Goal: Transaction & Acquisition: Obtain resource

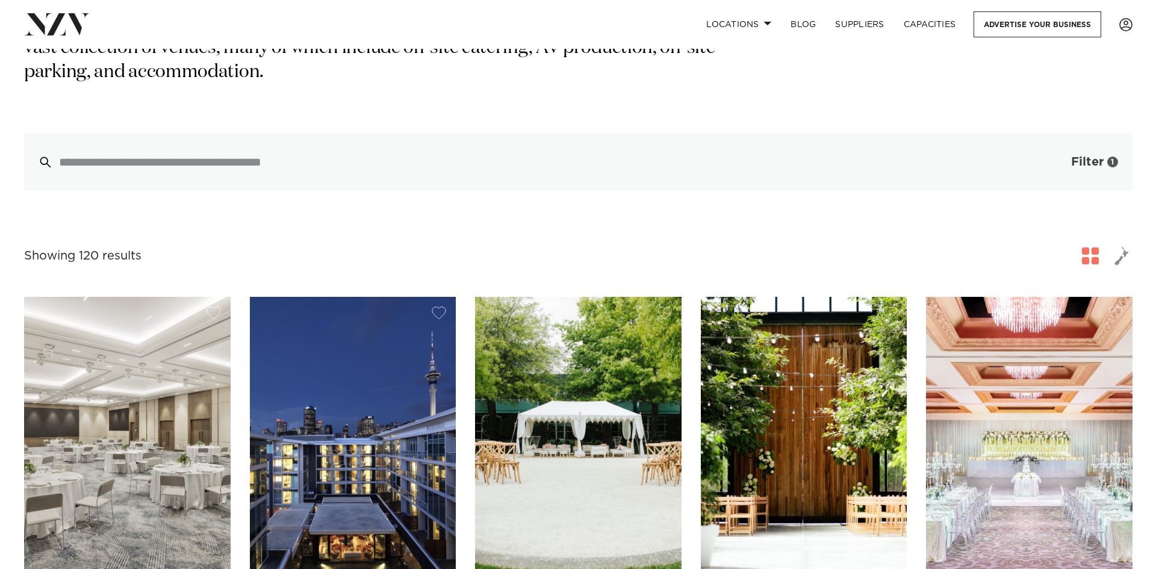
scroll to position [301, 0]
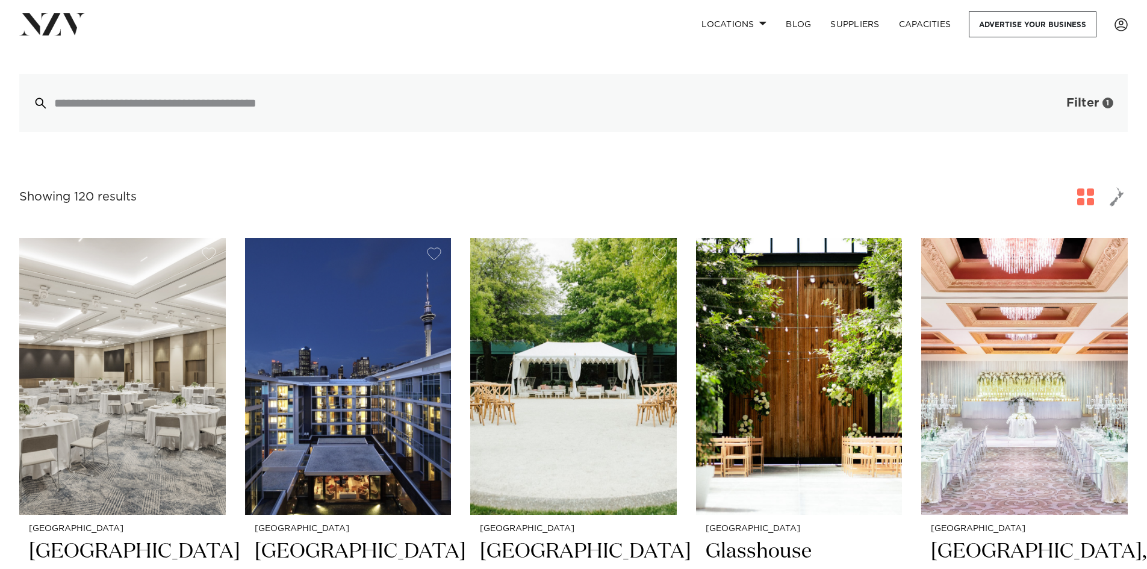
click at [1092, 97] on span "Filter" at bounding box center [1082, 103] width 33 height 12
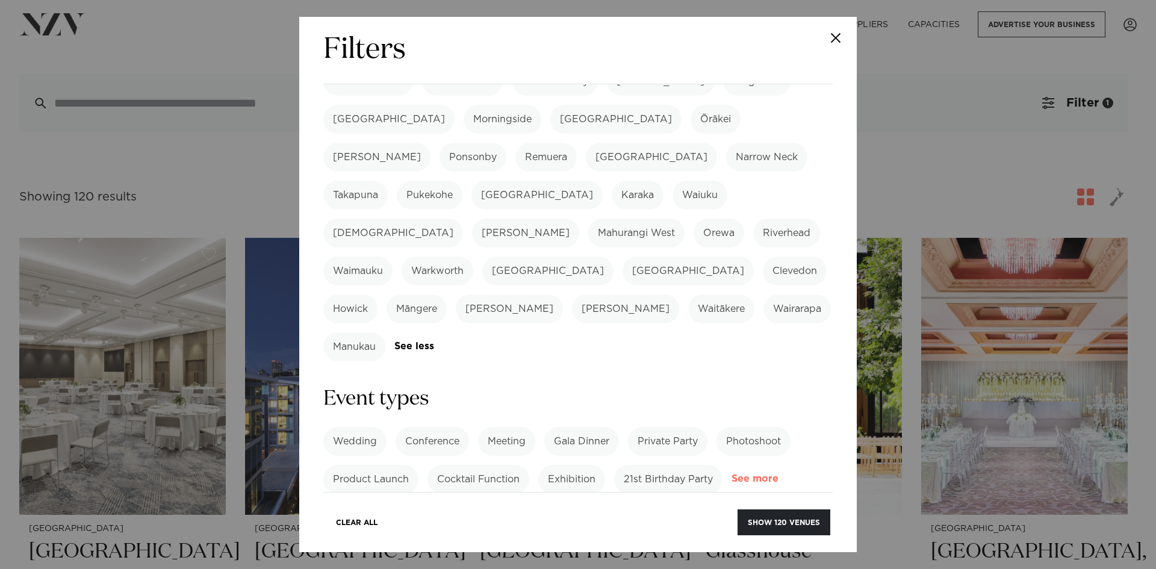
click at [732, 474] on link "See more" at bounding box center [779, 479] width 94 height 10
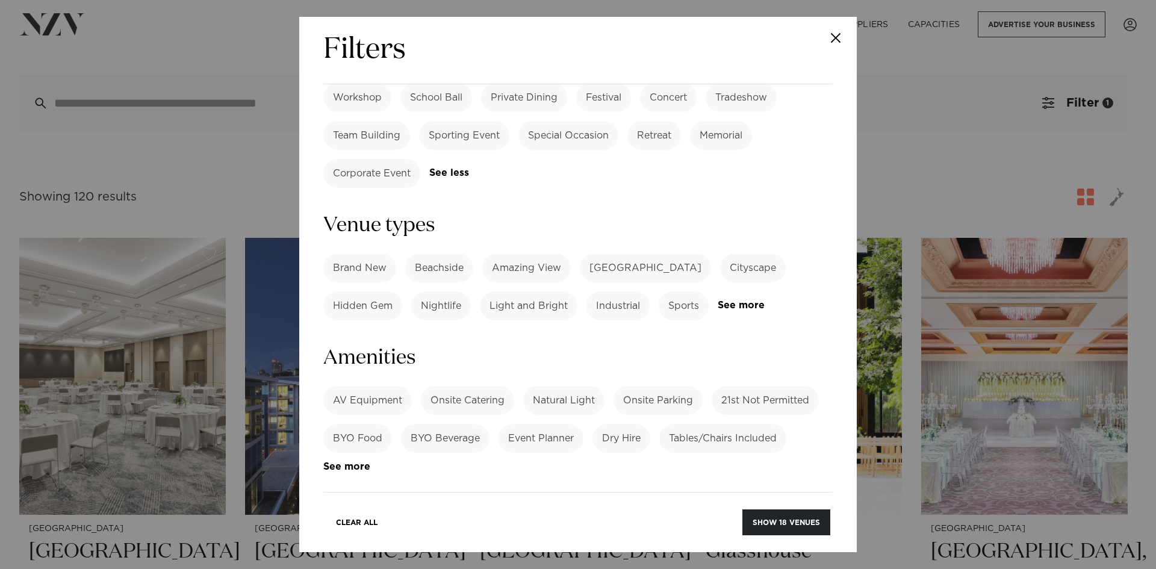
scroll to position [722, 0]
click at [373, 384] on label "AV Equipment" at bounding box center [367, 398] width 89 height 29
click at [673, 384] on label "Onsite Parking" at bounding box center [658, 398] width 89 height 29
click at [350, 460] on link "See more" at bounding box center [370, 465] width 94 height 10
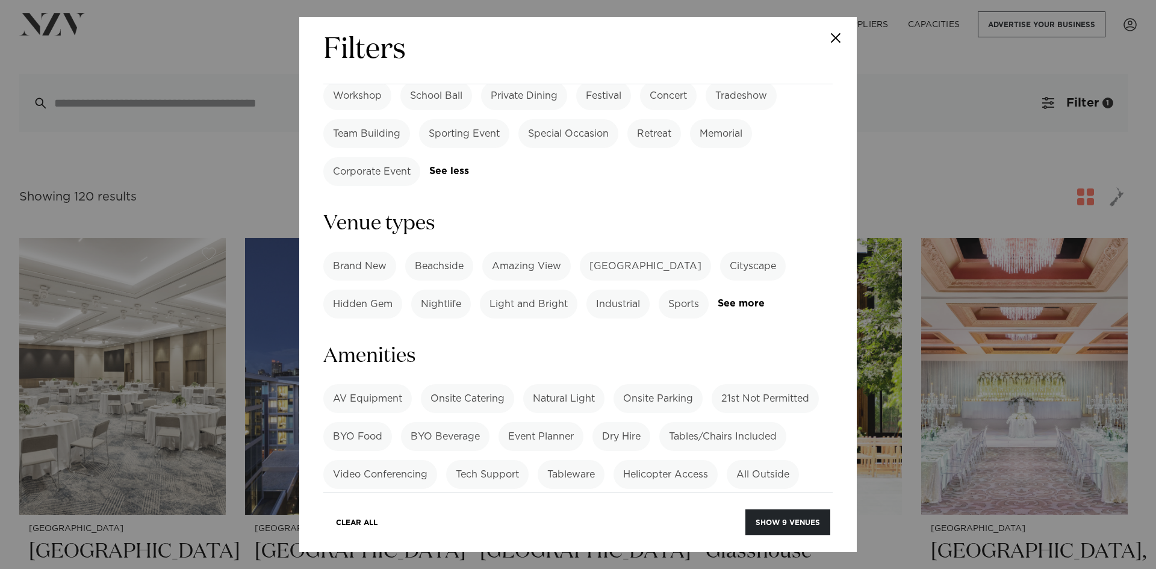
click at [737, 422] on label "Tables/Chairs Included" at bounding box center [722, 436] width 127 height 29
click at [573, 460] on label "Tableware" at bounding box center [571, 474] width 67 height 29
click at [400, 498] on label "All-weather Options" at bounding box center [380, 512] width 115 height 29
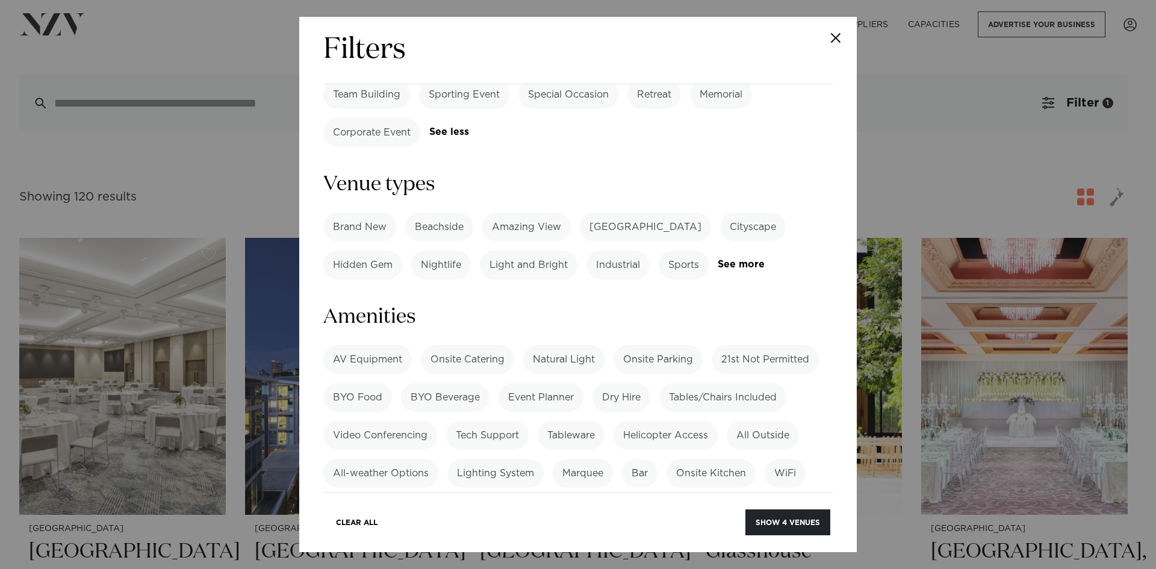
scroll to position [783, 0]
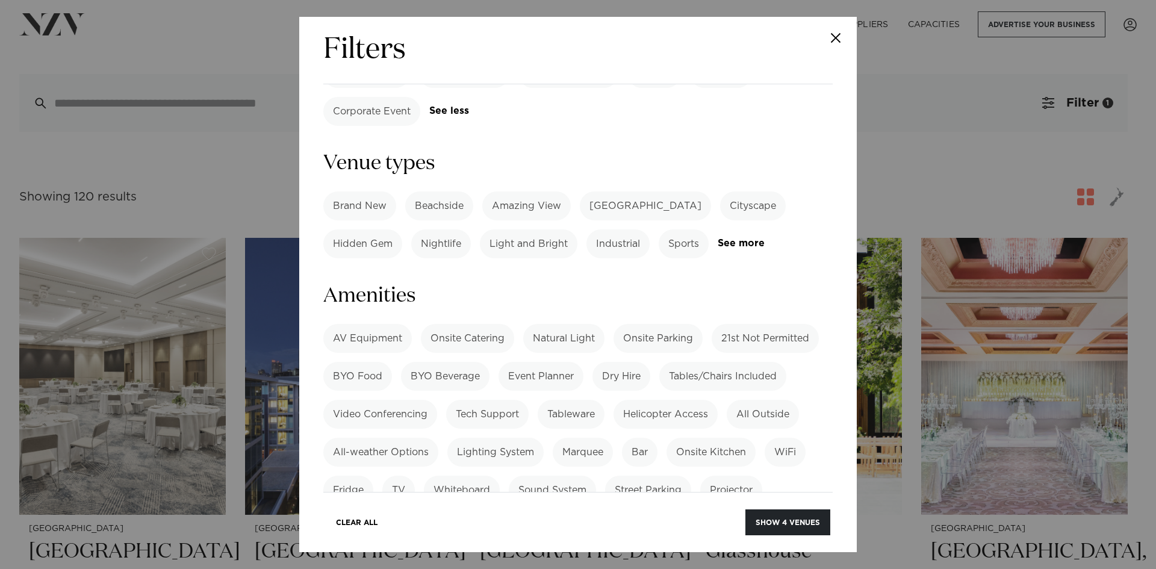
click at [645, 438] on label "Bar" at bounding box center [640, 452] width 36 height 29
click at [555, 476] on label "Sound System" at bounding box center [552, 490] width 87 height 29
click at [554, 476] on label "Sound System" at bounding box center [552, 490] width 87 height 29
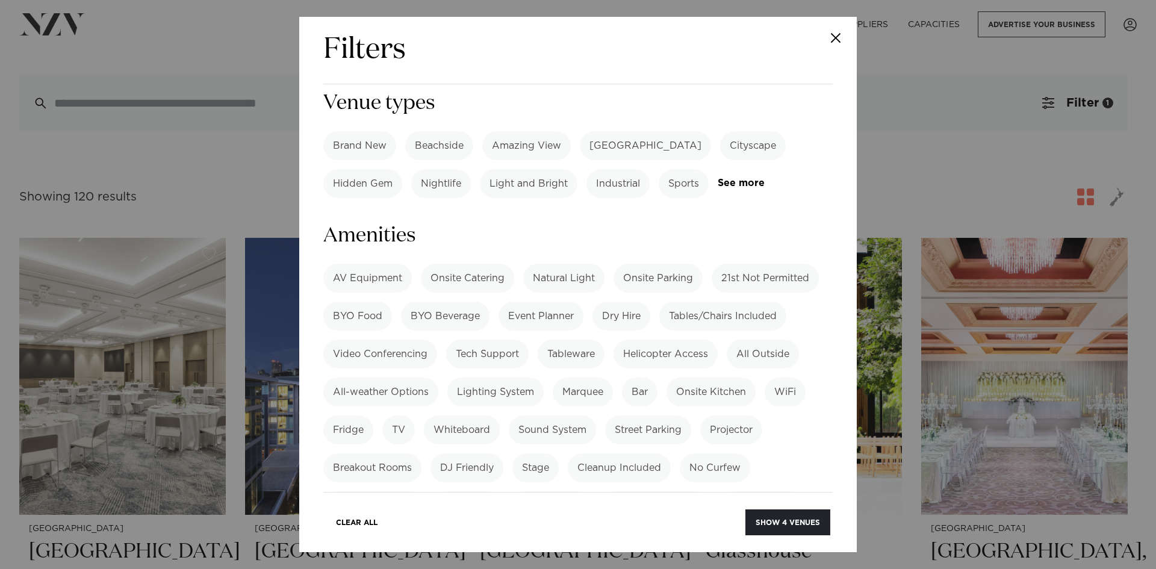
click at [473, 453] on label "DJ Friendly" at bounding box center [466, 467] width 73 height 29
click at [621, 453] on label "Cleanup Included" at bounding box center [619, 467] width 103 height 29
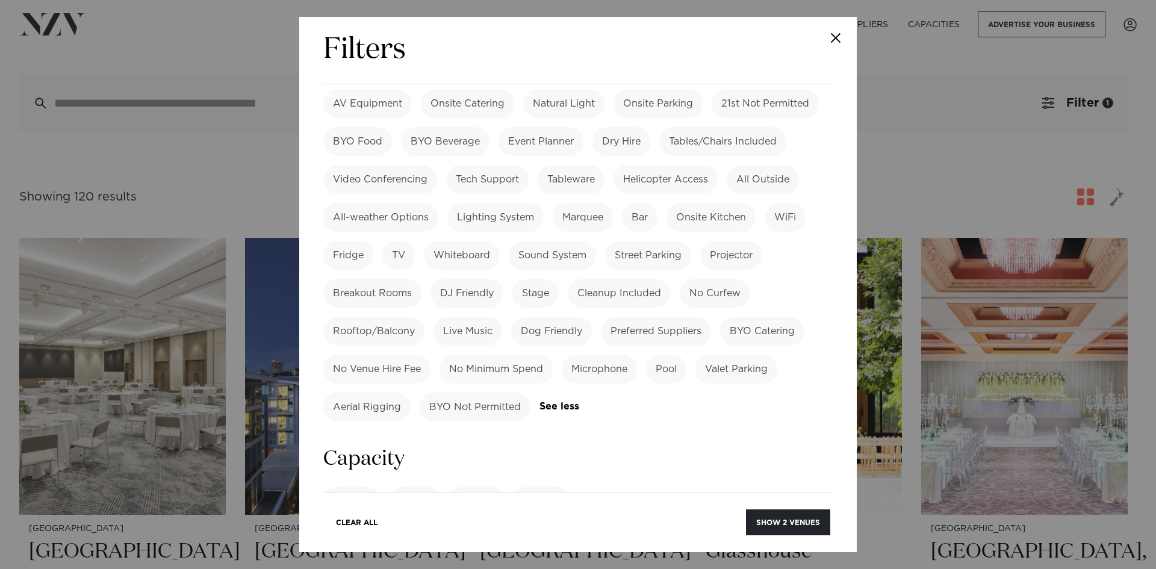
scroll to position [1024, 0]
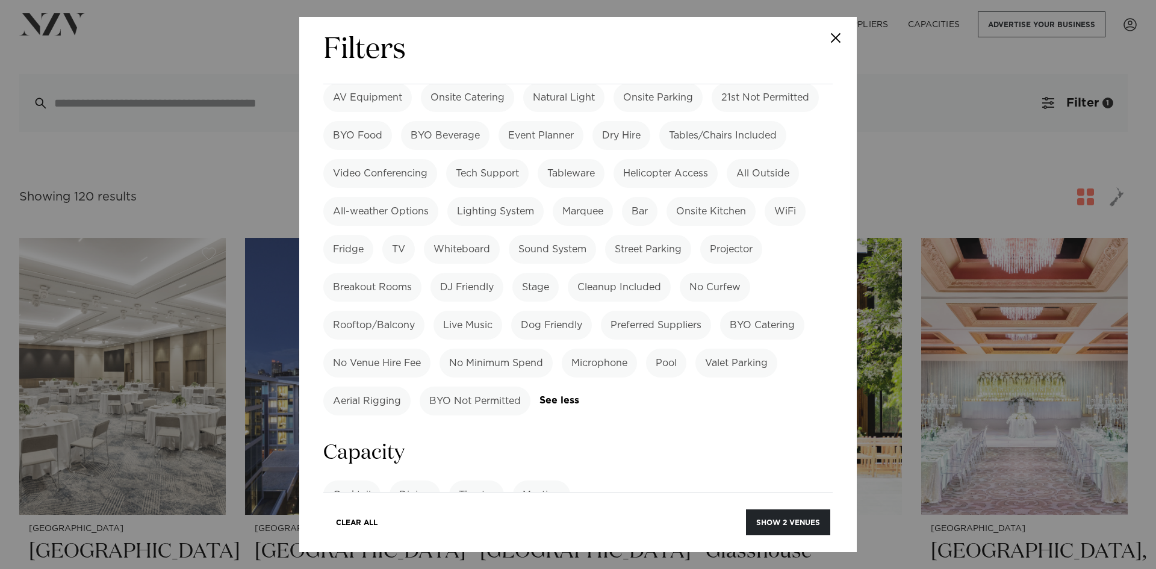
click at [408, 480] on label "Dining" at bounding box center [415, 494] width 51 height 29
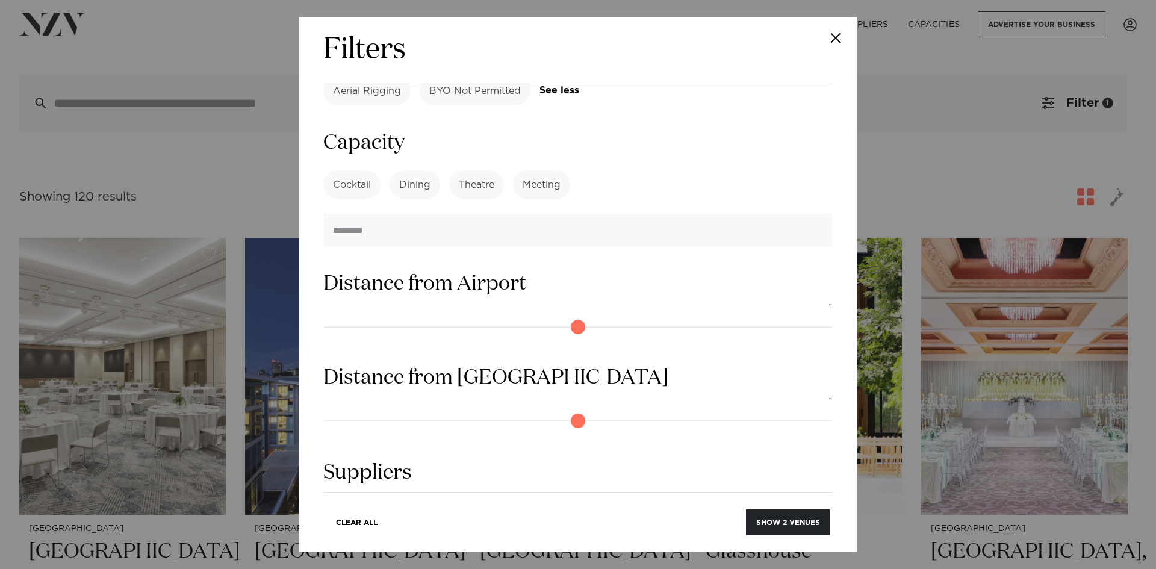
scroll to position [1340, 0]
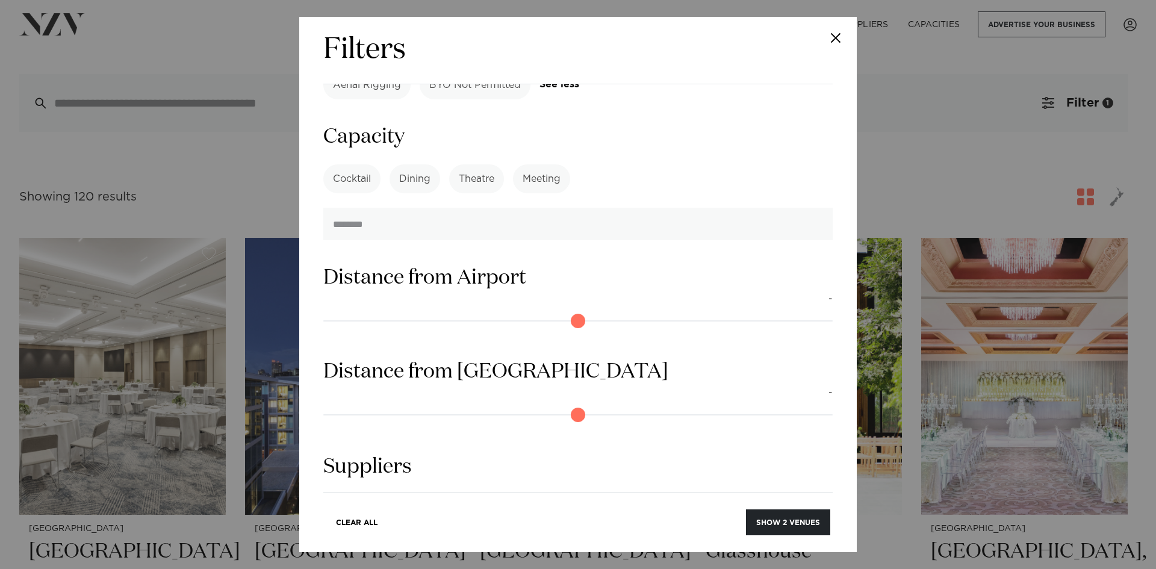
click at [734, 495] on label "Catering" at bounding box center [746, 509] width 60 height 29
click at [770, 514] on button "Show 7 suppliers" at bounding box center [782, 522] width 95 height 26
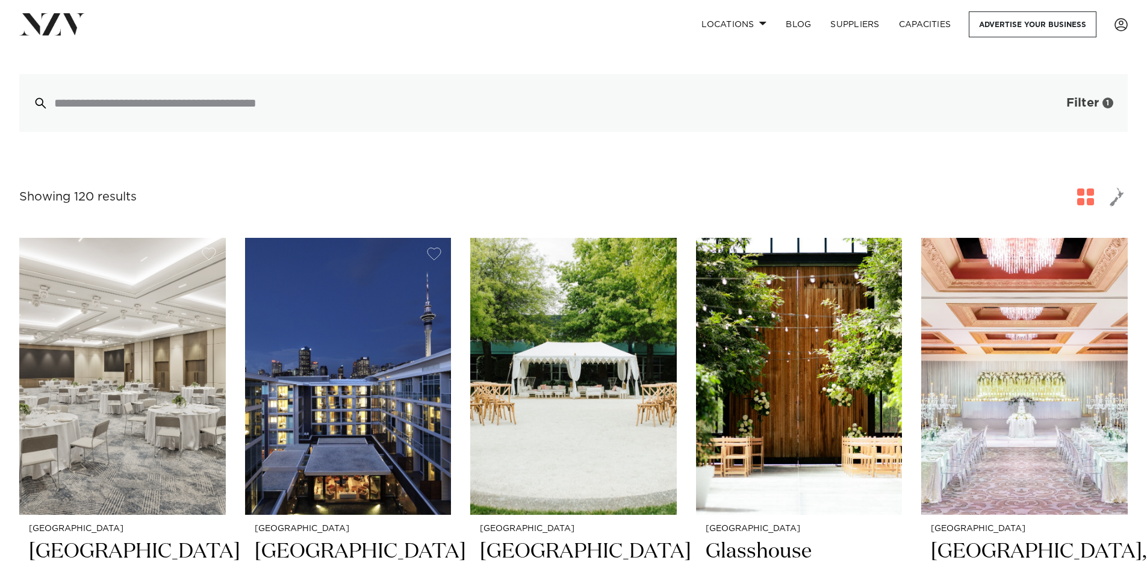
click at [1091, 97] on span "Filter" at bounding box center [1082, 103] width 33 height 12
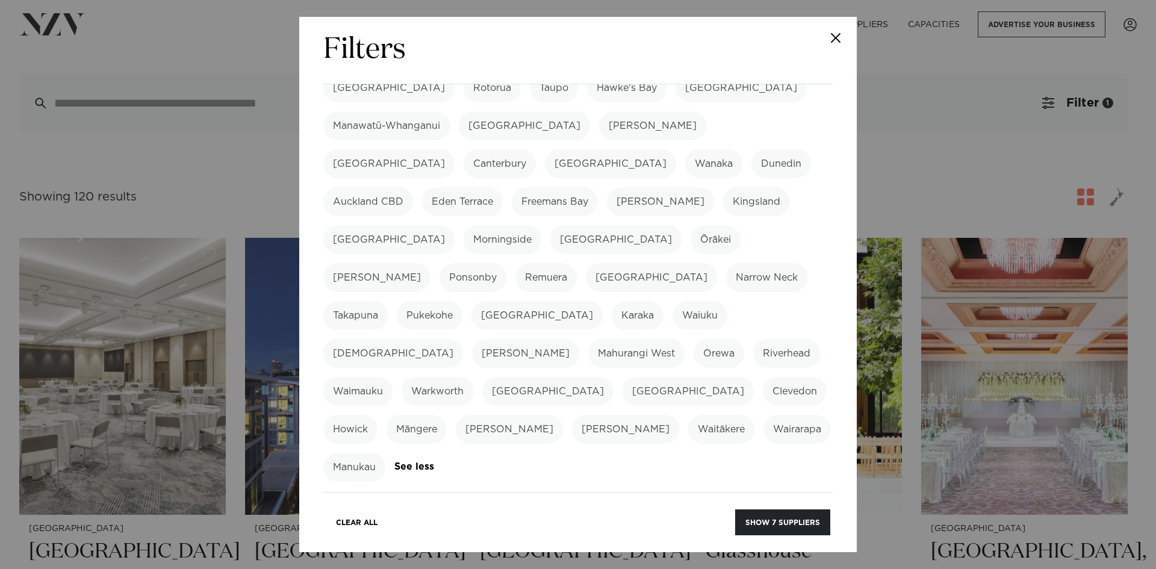
scroll to position [361, 0]
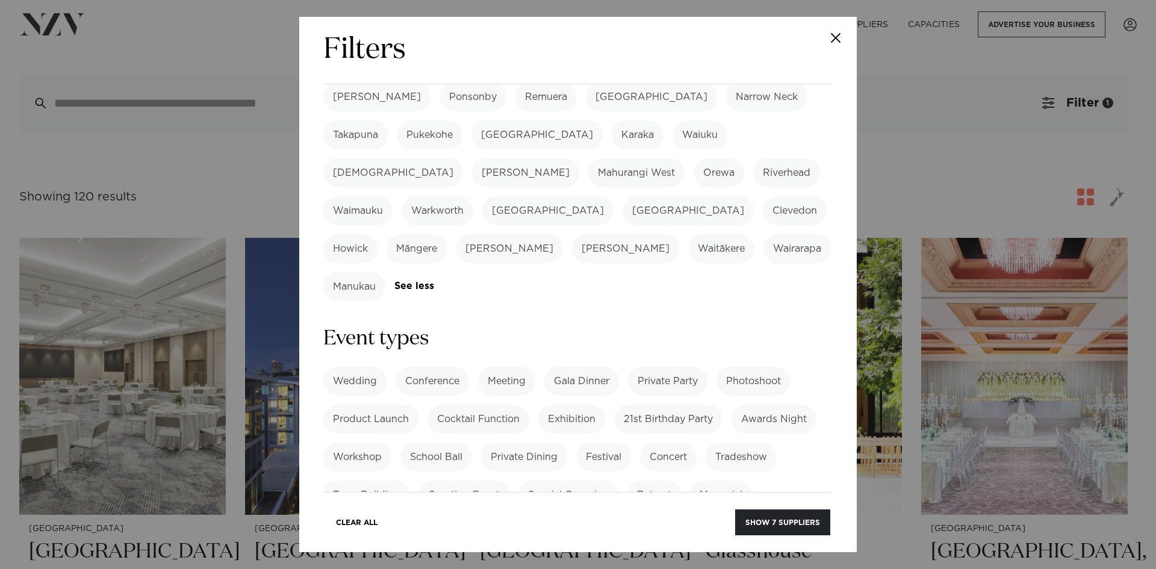
click at [373, 518] on label "Corporate Event" at bounding box center [371, 532] width 97 height 29
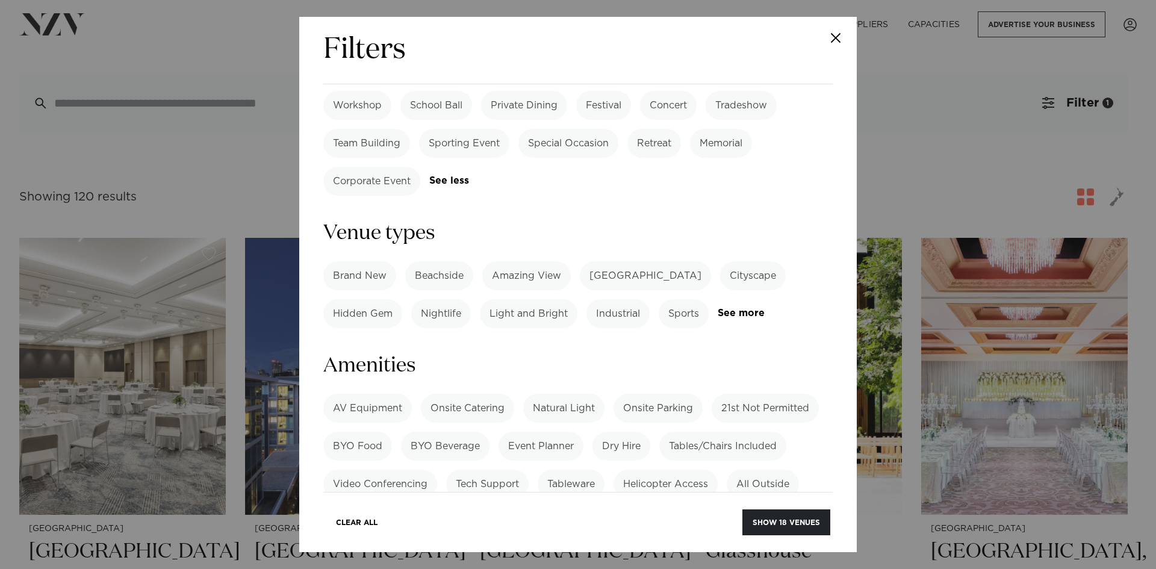
scroll to position [722, 0]
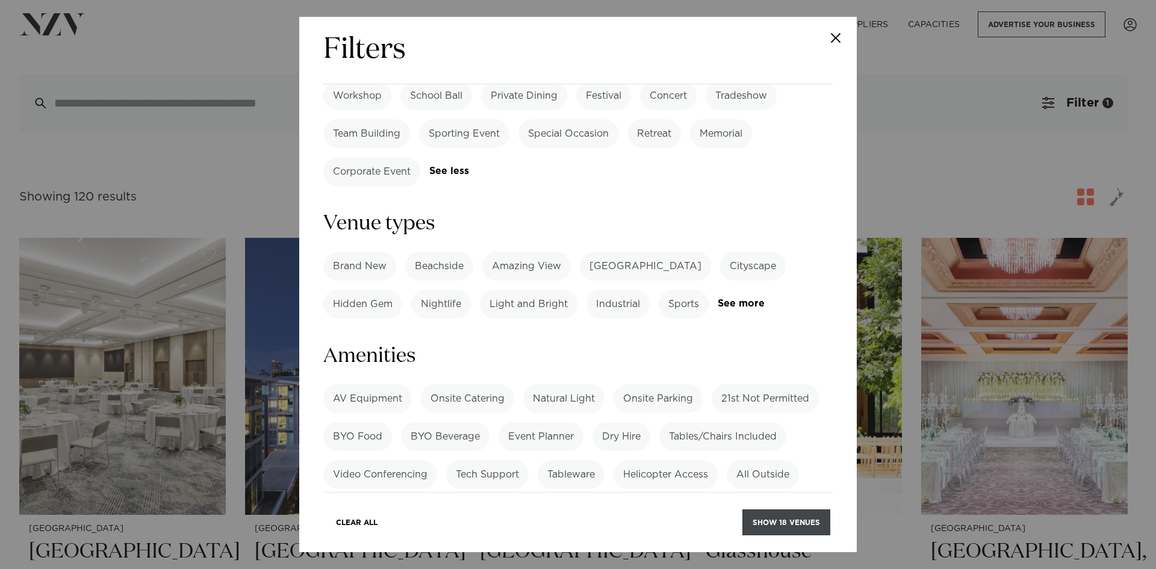
click at [791, 515] on button "Show 18 venues" at bounding box center [786, 522] width 88 height 26
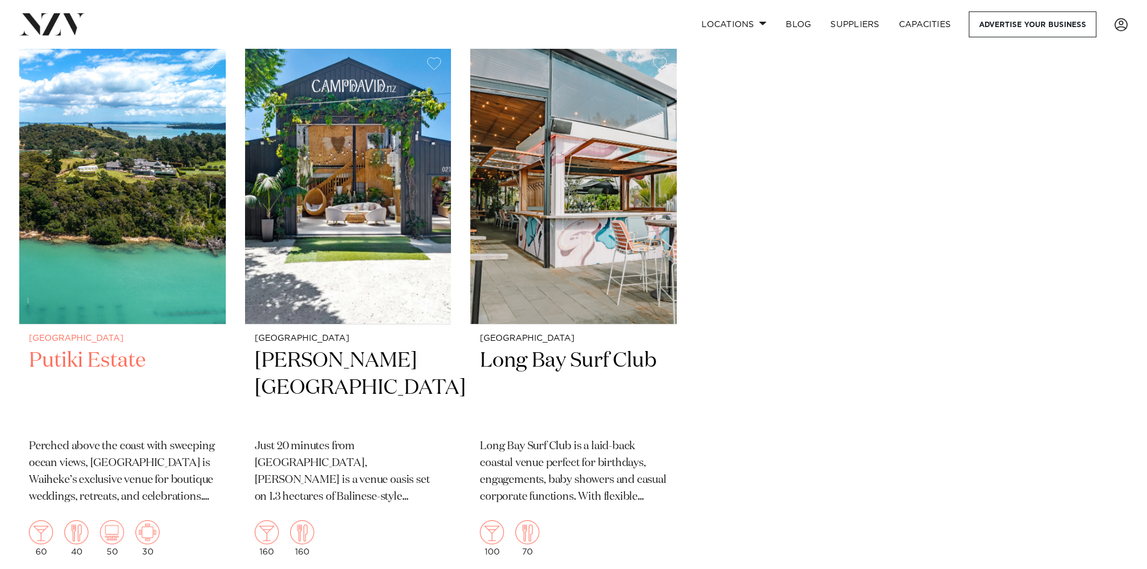
scroll to position [1866, 0]
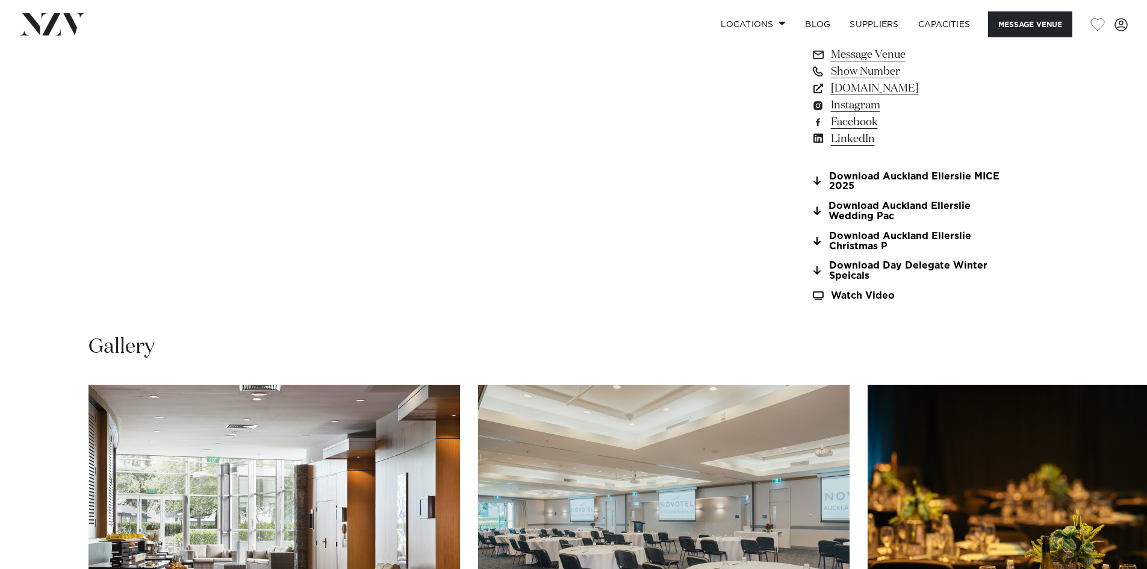
scroll to position [1084, 0]
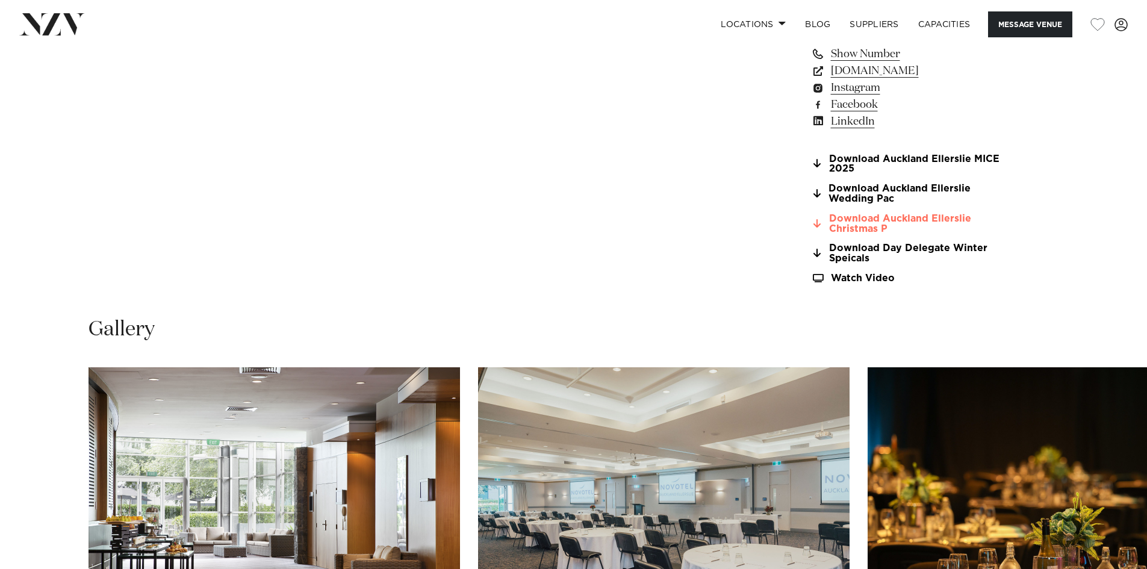
click at [857, 222] on link "Download Auckland Ellerslie Christmas P" at bounding box center [909, 224] width 196 height 20
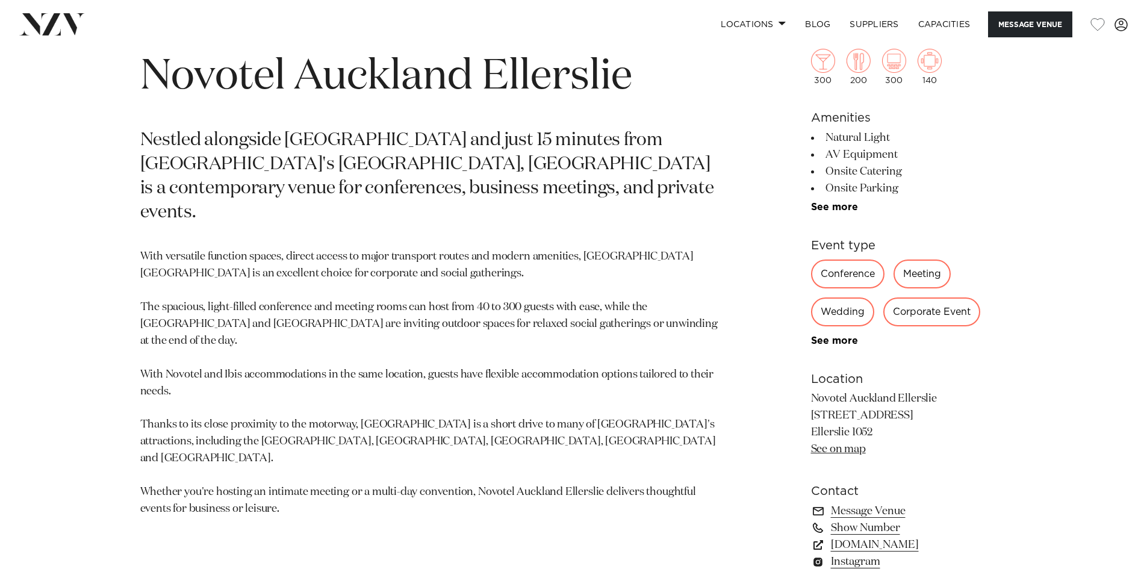
scroll to position [181, 0]
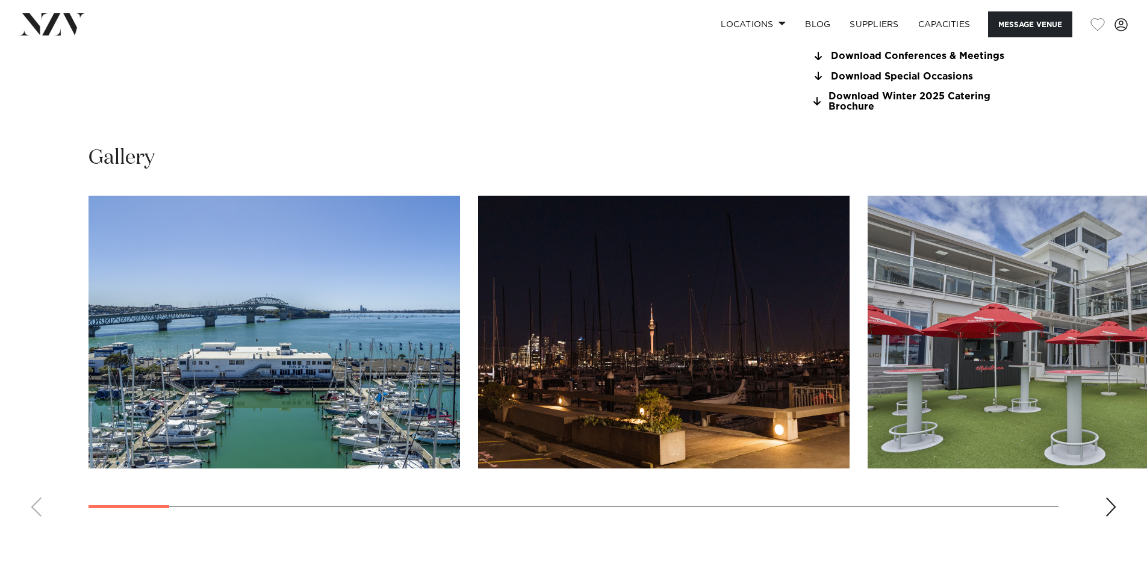
scroll to position [1204, 0]
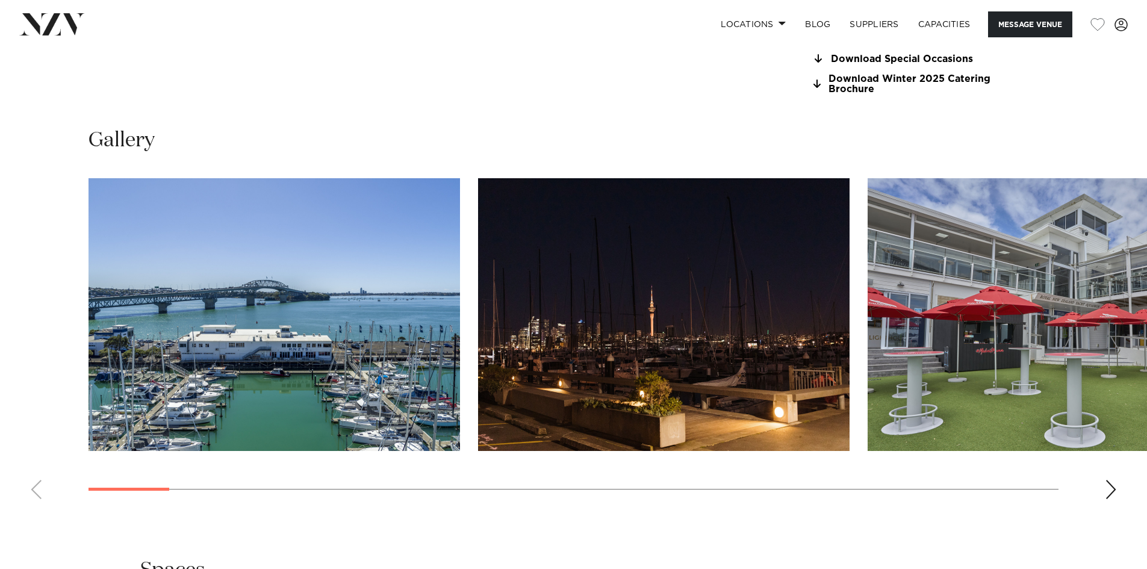
click at [1111, 478] on swiper-container at bounding box center [573, 343] width 1147 height 331
click at [1105, 487] on div "Next slide" at bounding box center [1111, 489] width 12 height 19
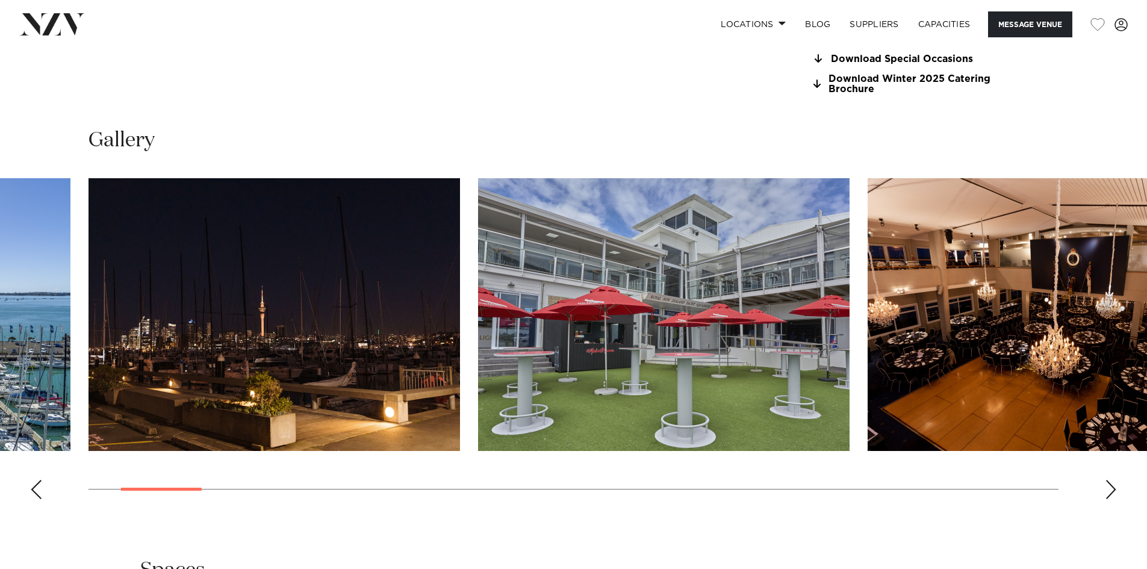
click at [1107, 488] on div "Next slide" at bounding box center [1111, 489] width 12 height 19
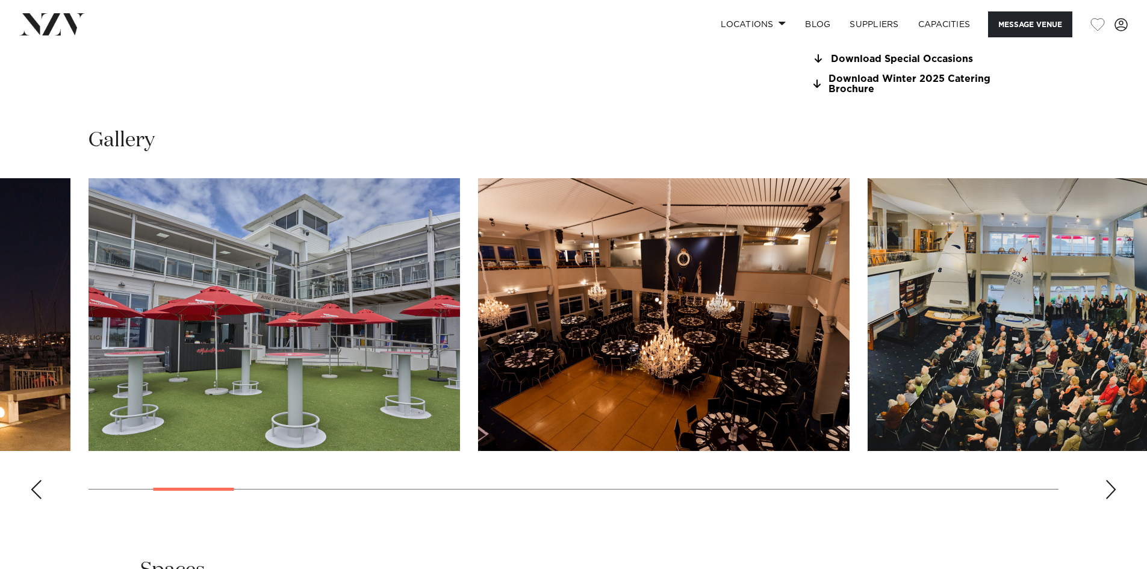
click at [1107, 488] on div "Next slide" at bounding box center [1111, 489] width 12 height 19
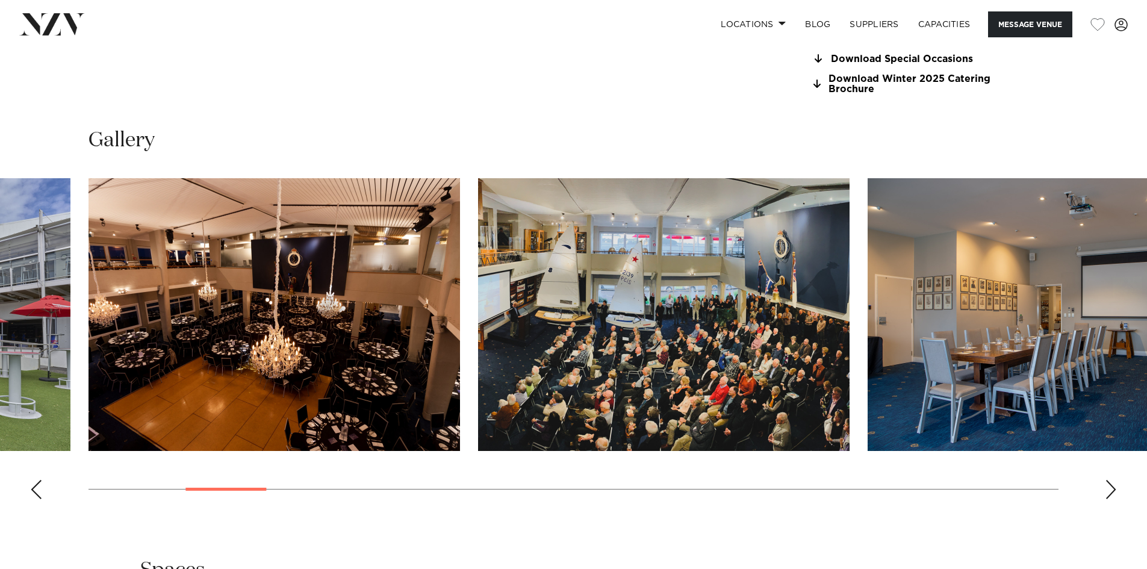
click at [1107, 488] on div "Next slide" at bounding box center [1111, 489] width 12 height 19
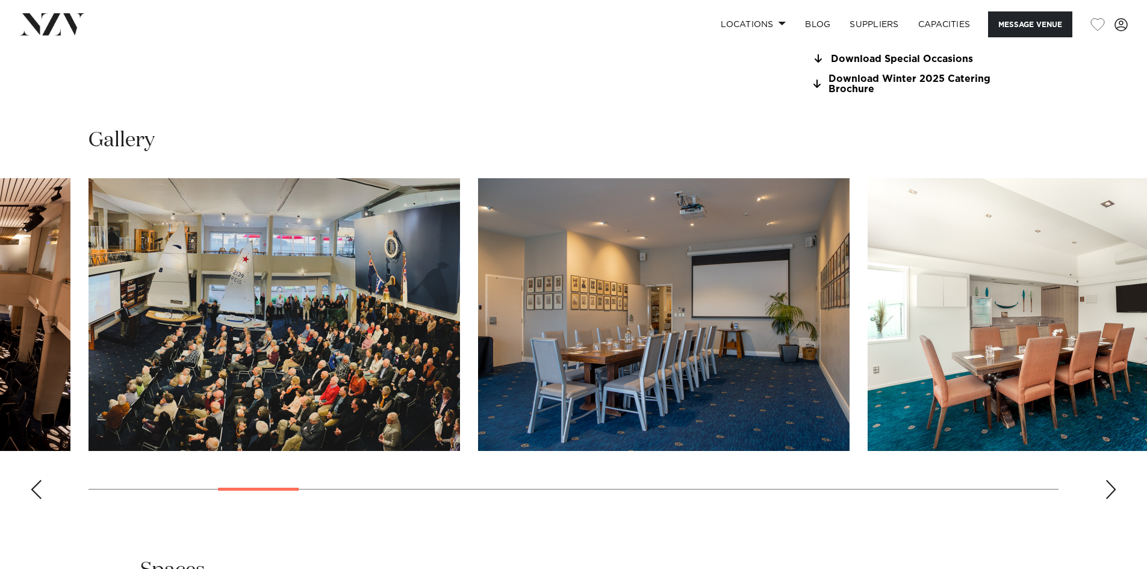
click at [1107, 488] on div "Next slide" at bounding box center [1111, 489] width 12 height 19
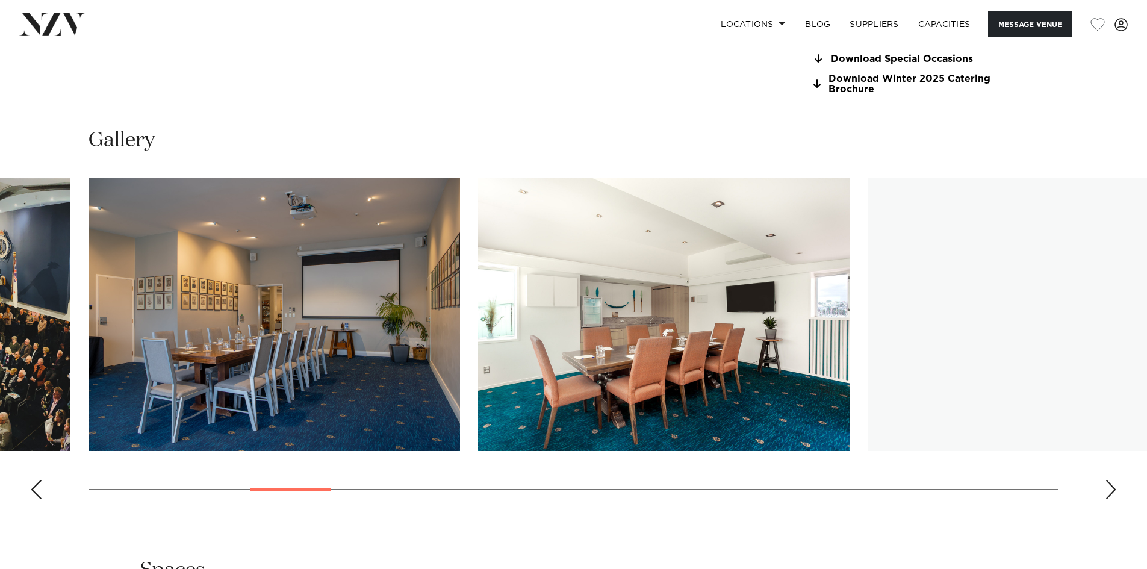
click at [1107, 488] on div "Next slide" at bounding box center [1111, 489] width 12 height 19
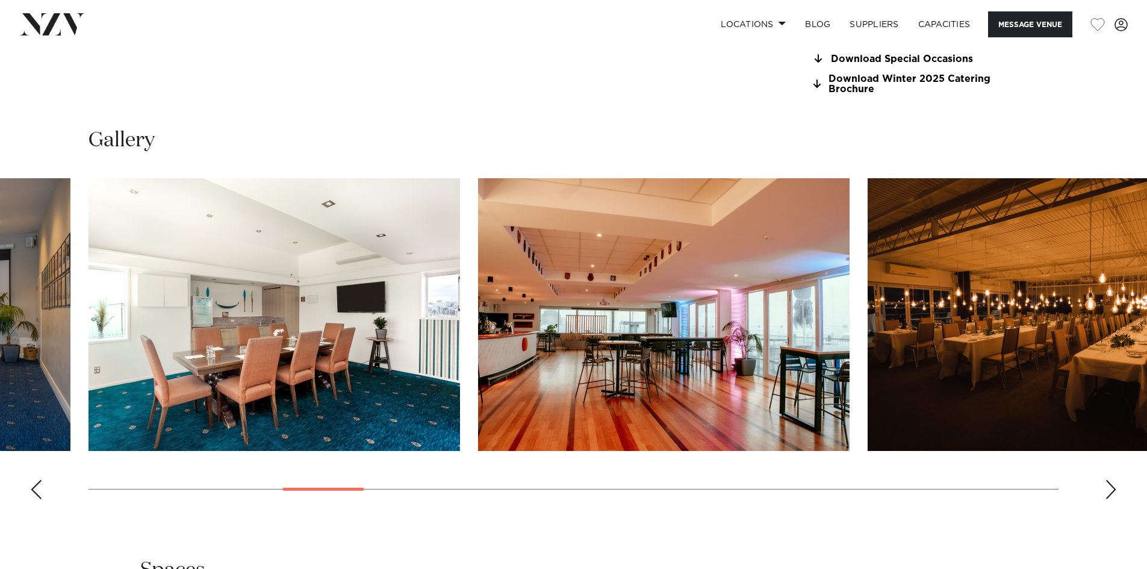
click at [1107, 488] on div "Next slide" at bounding box center [1111, 489] width 12 height 19
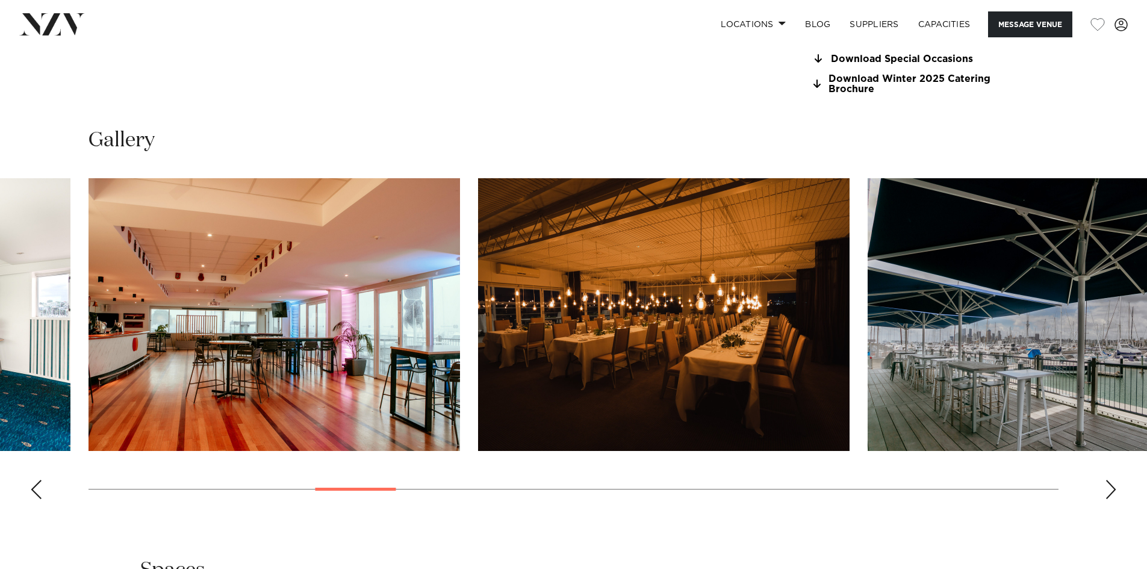
click at [1107, 488] on div "Next slide" at bounding box center [1111, 489] width 12 height 19
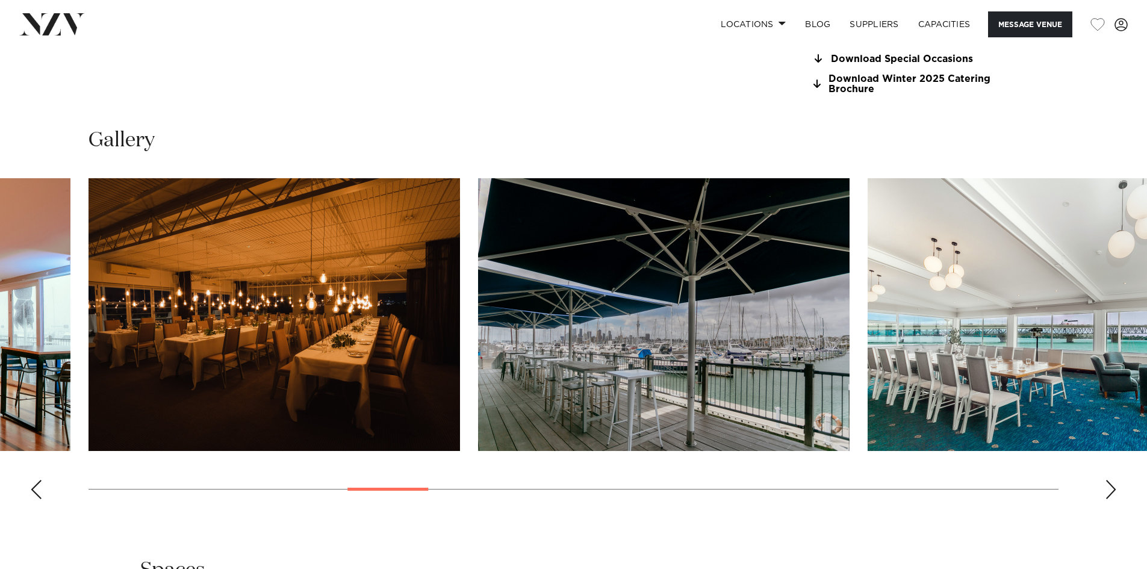
click at [1107, 488] on div "Next slide" at bounding box center [1111, 489] width 12 height 19
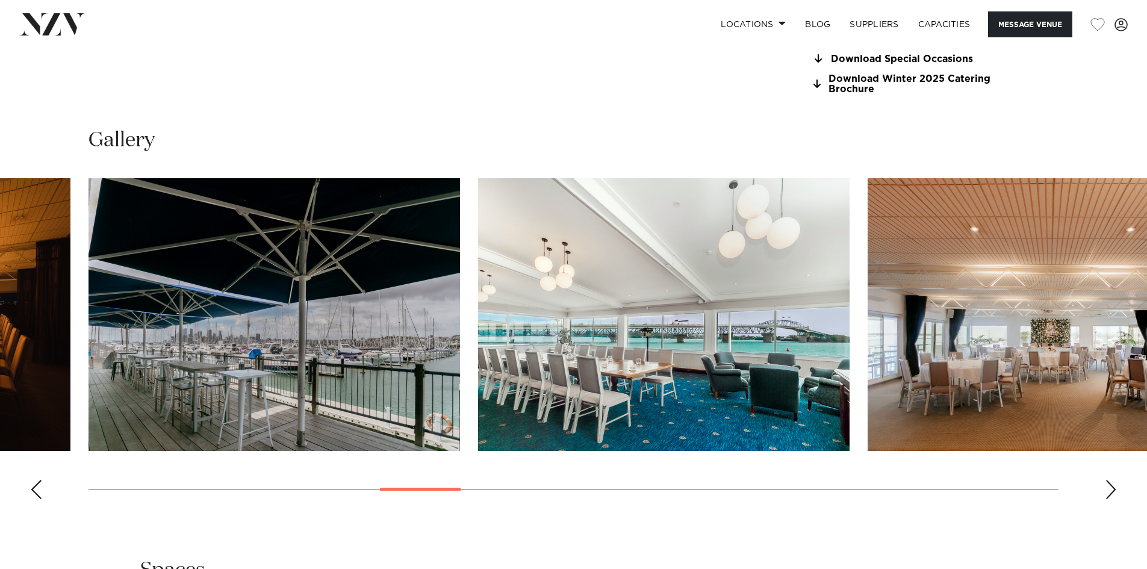
click at [1107, 488] on div "Next slide" at bounding box center [1111, 489] width 12 height 19
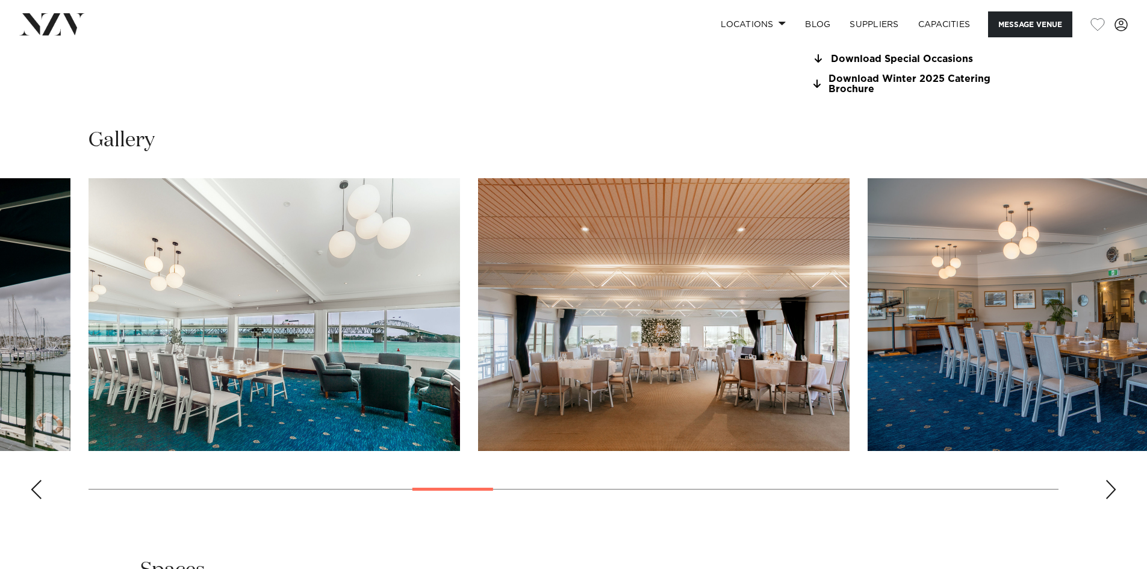
click at [1107, 488] on div "Next slide" at bounding box center [1111, 489] width 12 height 19
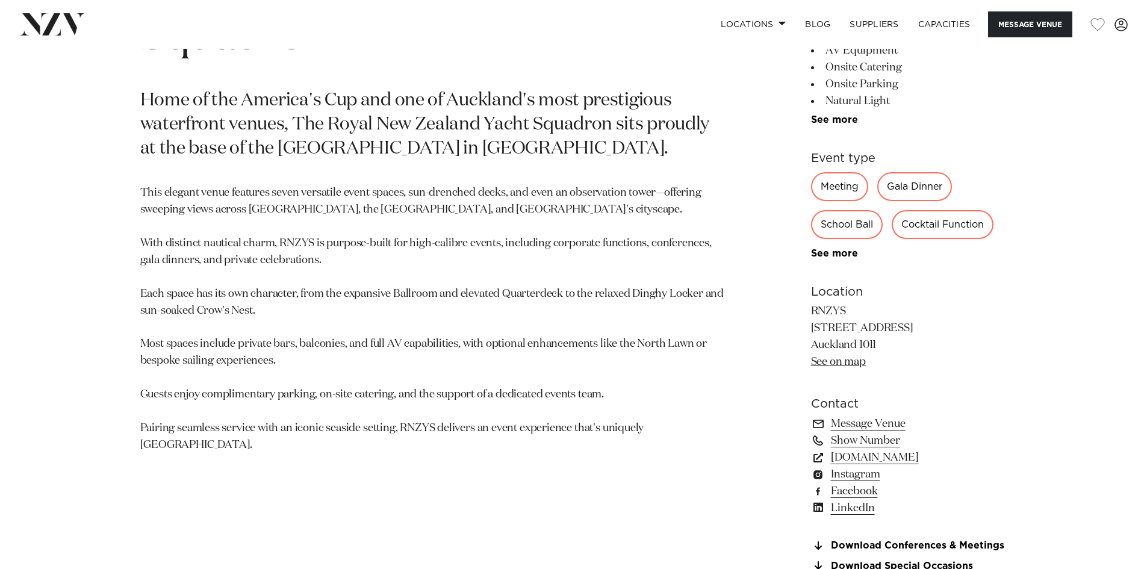
scroll to position [903, 0]
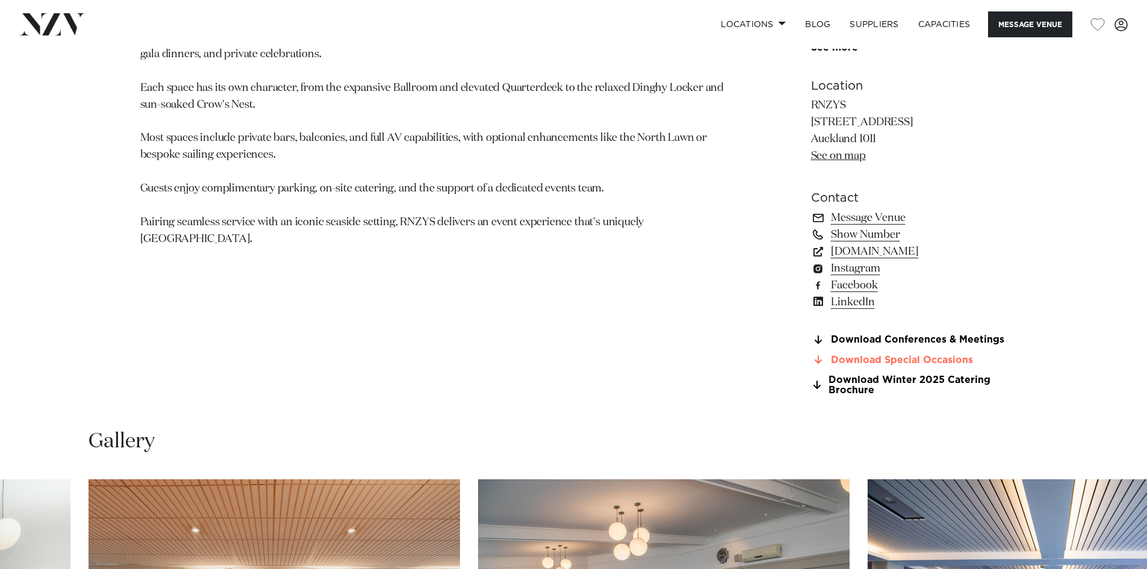
click at [891, 356] on link "Download Special Occasions" at bounding box center [909, 360] width 196 height 11
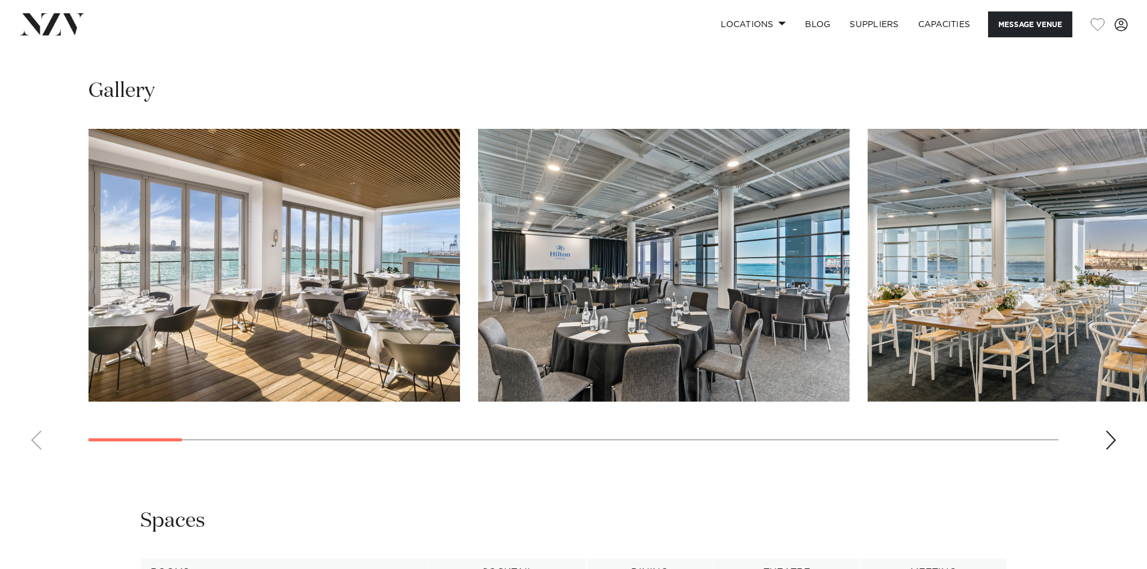
scroll to position [1565, 0]
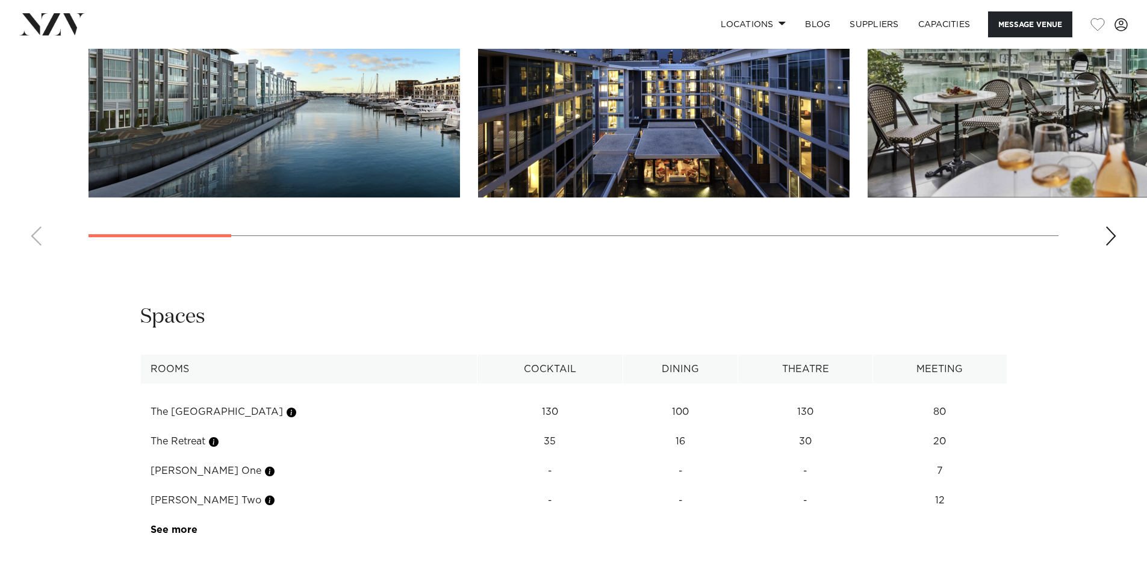
scroll to position [1565, 0]
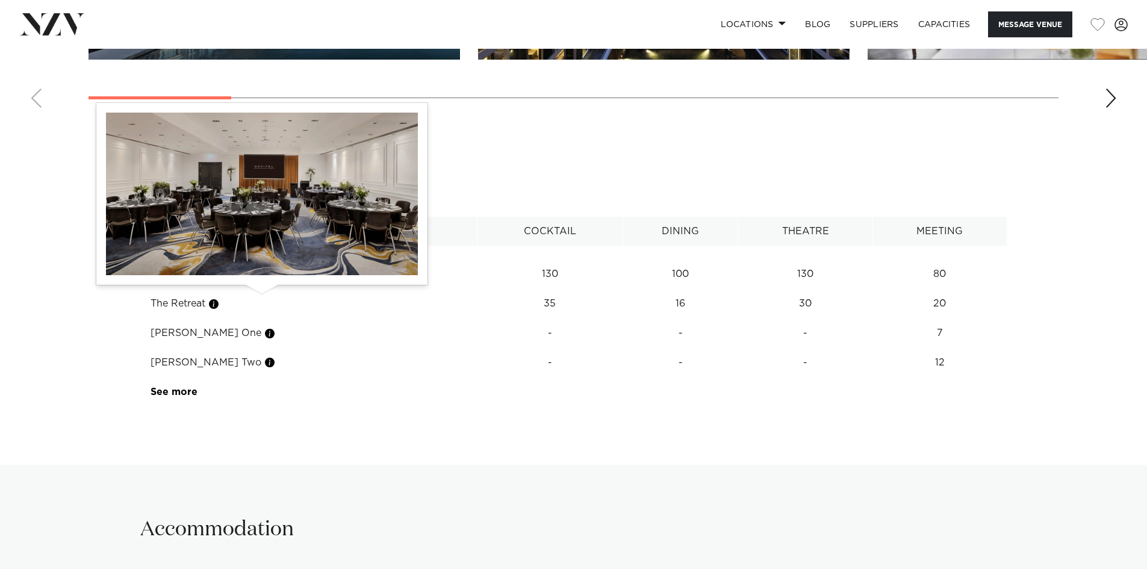
click at [285, 281] on button "button" at bounding box center [291, 275] width 12 height 12
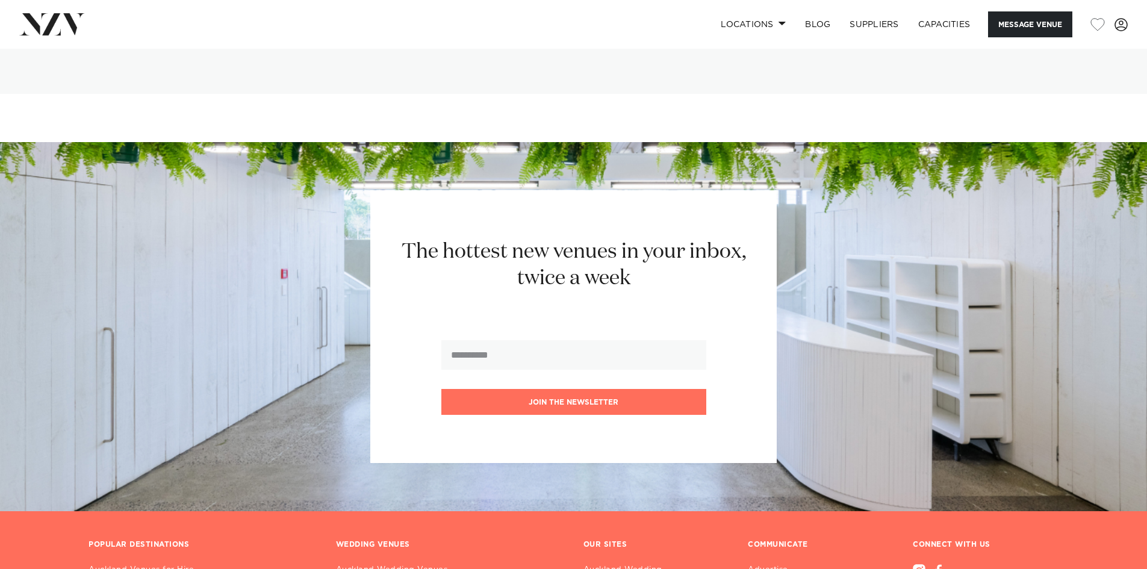
scroll to position [2056, 0]
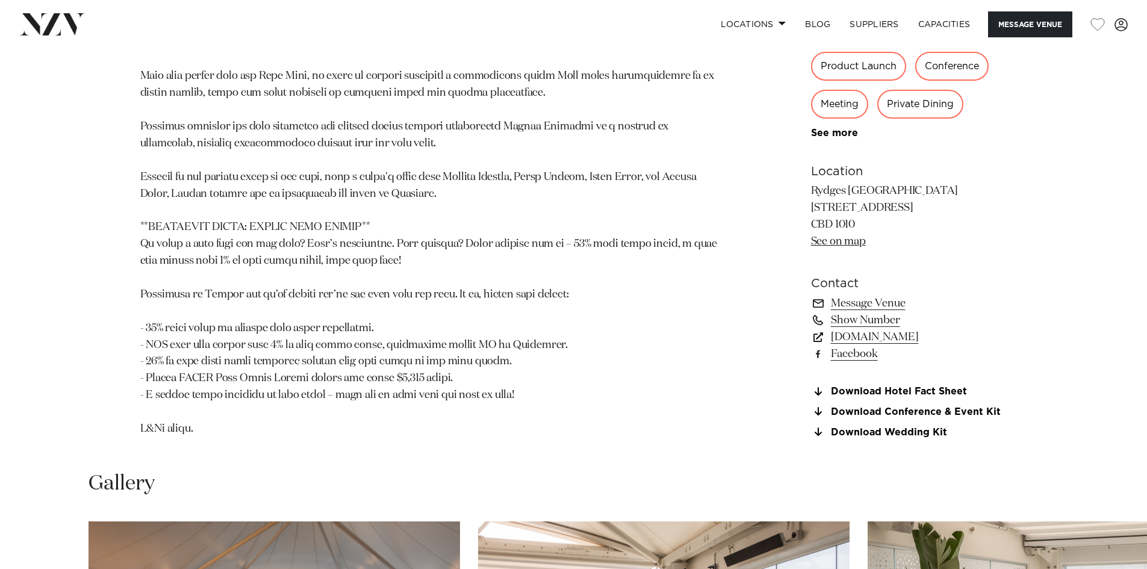
scroll to position [1325, 0]
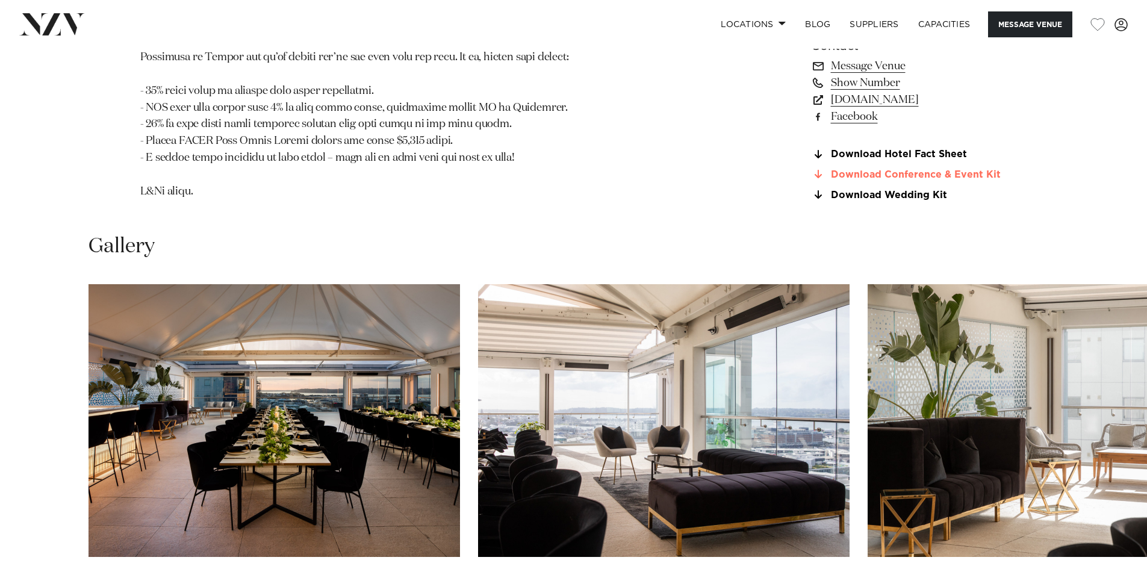
click at [924, 174] on link "Download Conference & Event Kit" at bounding box center [909, 174] width 196 height 11
